Goal: Task Accomplishment & Management: Complete application form

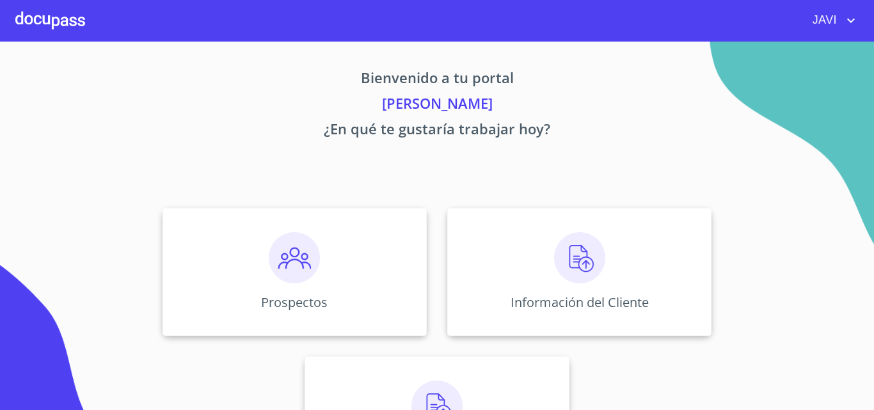
click at [575, 259] on img at bounding box center [579, 257] width 51 height 51
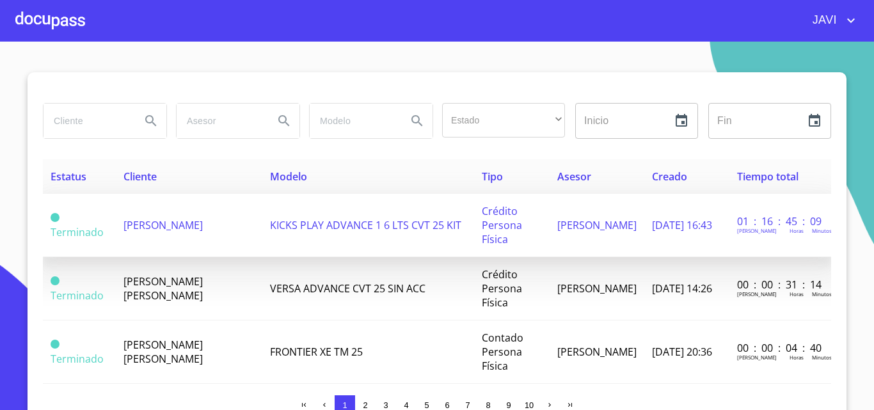
click at [150, 230] on span "[PERSON_NAME]" at bounding box center [163, 225] width 79 height 14
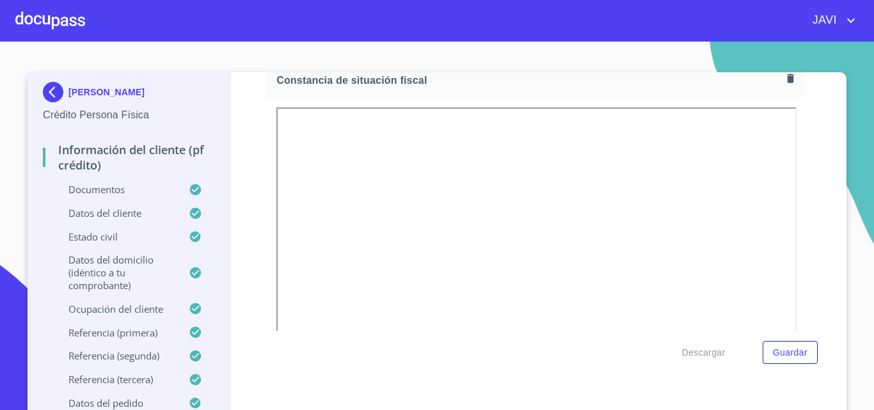
scroll to position [3456, 0]
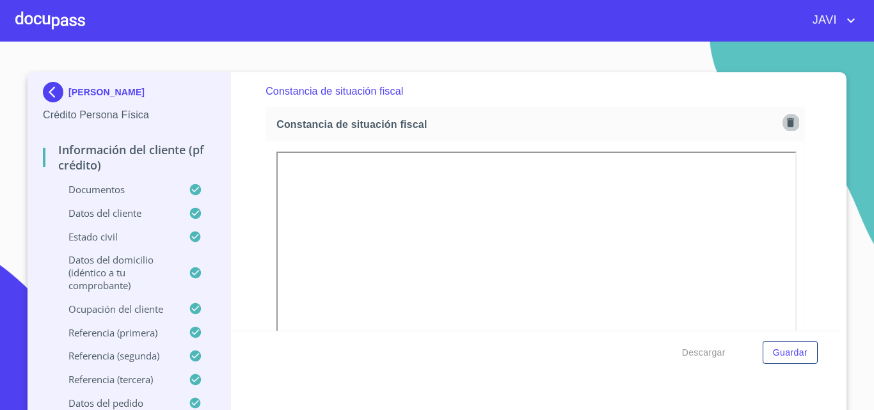
click at [787, 127] on icon "button" at bounding box center [790, 122] width 7 height 9
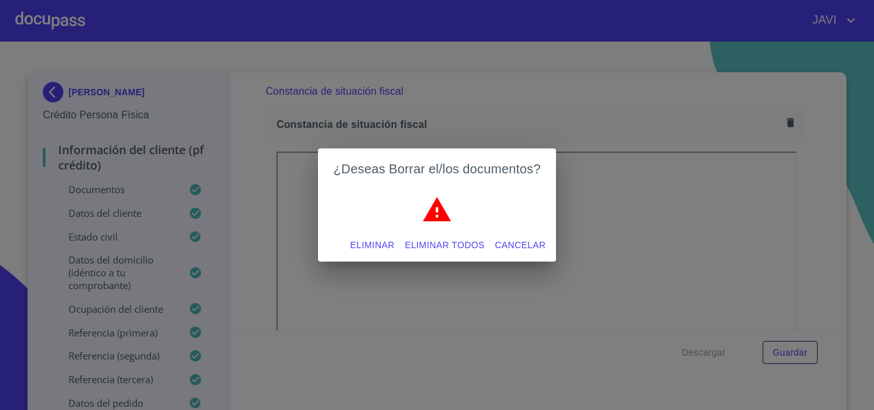
click at [450, 248] on span "Eliminar todos" at bounding box center [445, 245] width 80 height 16
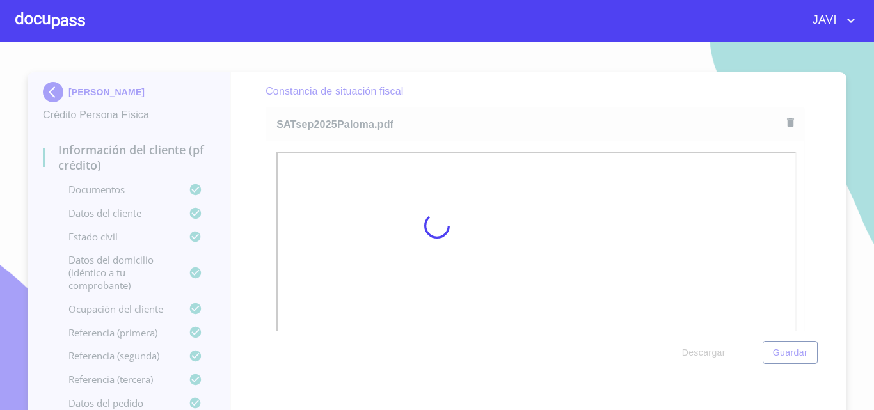
click at [255, 123] on div at bounding box center [437, 226] width 874 height 369
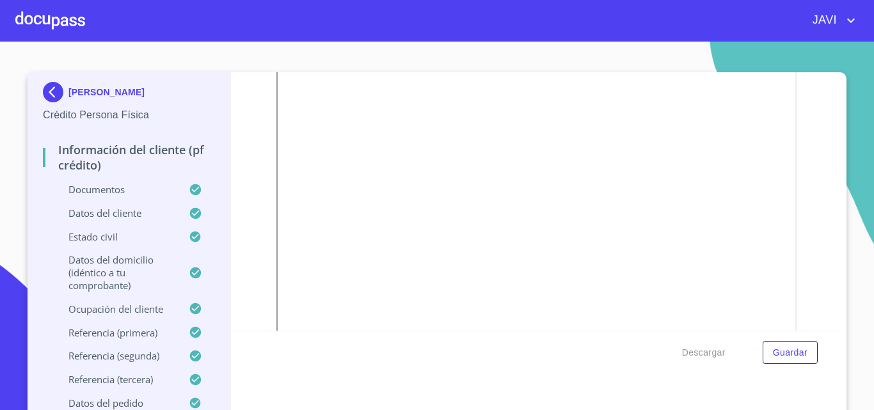
scroll to position [3648, 0]
click at [793, 355] on span "Guardar" at bounding box center [790, 353] width 35 height 16
